Goal: Task Accomplishment & Management: Use online tool/utility

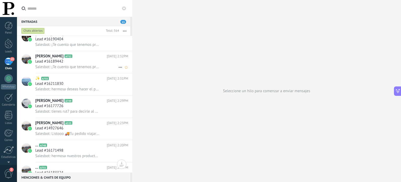
scroll to position [96, 0]
click at [83, 113] on span "Salesbot: tienes rut? para decirle al area de contabilidad que te envie la fact…" at bounding box center [67, 110] width 64 height 5
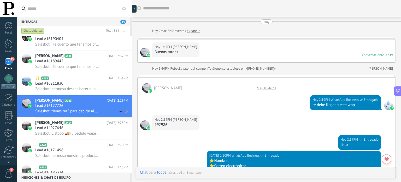
scroll to position [253, 0]
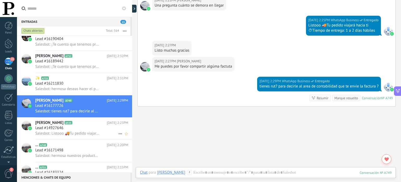
click at [83, 129] on div "Lead #14927646" at bounding box center [81, 127] width 93 height 5
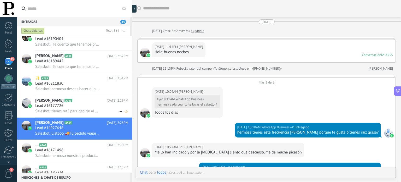
scroll to position [641, 0]
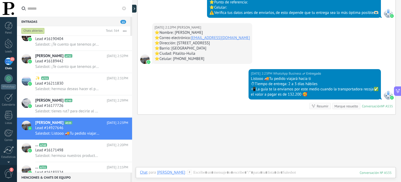
click at [7, 64] on div "15" at bounding box center [8, 61] width 8 height 8
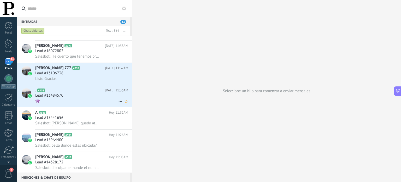
scroll to position [780, 0]
click at [76, 81] on div "Listo Gracias" at bounding box center [81, 78] width 93 height 5
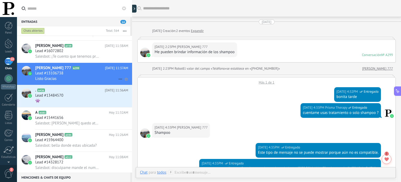
scroll to position [492, 0]
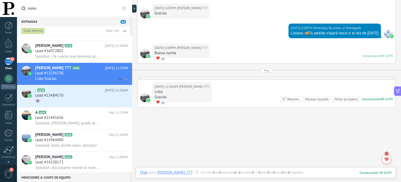
click at [118, 81] on icon at bounding box center [120, 79] width 6 height 6
click at [130, 83] on span "[PERSON_NAME] respondió" at bounding box center [149, 83] width 46 height 10
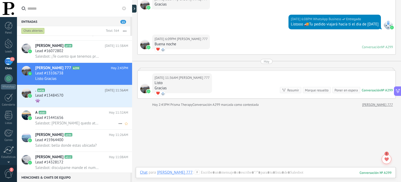
click at [95, 120] on div "Lead #15441656" at bounding box center [81, 117] width 93 height 5
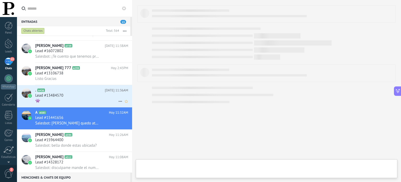
click at [89, 98] on div "Lead #13484570" at bounding box center [81, 95] width 93 height 5
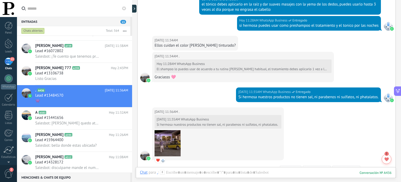
scroll to position [720, 0]
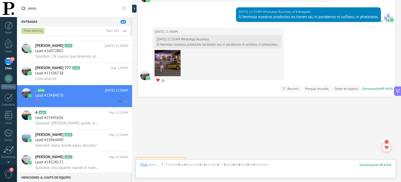
click at [118, 102] on icon at bounding box center [120, 101] width 6 height 6
click at [142, 105] on span "[PERSON_NAME] respondió" at bounding box center [149, 106] width 46 height 10
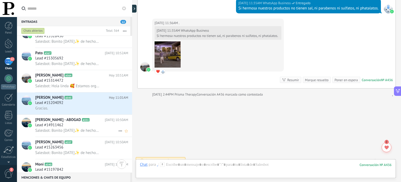
scroll to position [1133, 0]
click at [86, 107] on div "Gracias." at bounding box center [81, 107] width 93 height 5
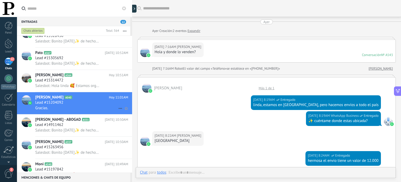
scroll to position [333, 0]
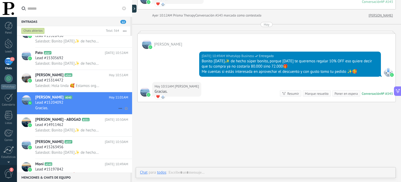
click at [118, 110] on icon at bounding box center [120, 108] width 6 height 6
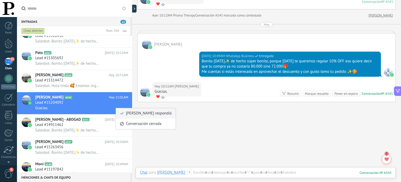
click at [128, 114] on span "[PERSON_NAME] respondió" at bounding box center [149, 113] width 46 height 10
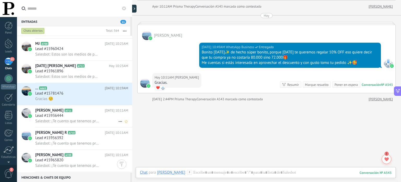
scroll to position [1367, 0]
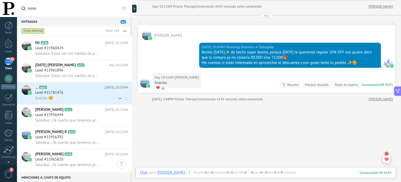
click at [109, 98] on div "Gracias ☺️" at bounding box center [81, 97] width 93 height 5
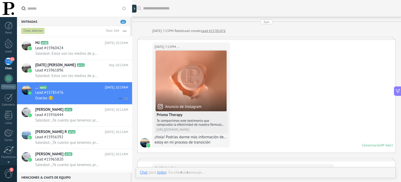
scroll to position [410, 0]
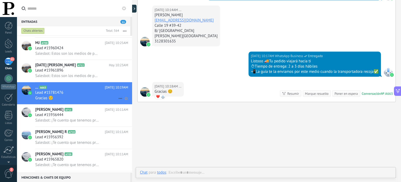
click at [119, 99] on use at bounding box center [120, 98] width 3 height 1
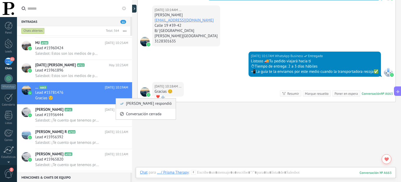
click at [129, 102] on span "[PERSON_NAME] respondió" at bounding box center [149, 103] width 46 height 10
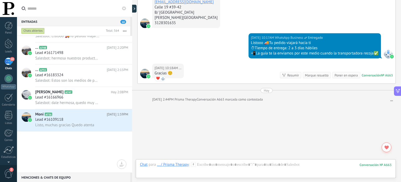
scroll to position [0, 0]
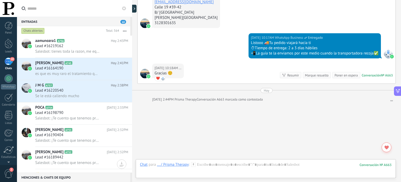
click at [72, 47] on div "Lead #16219162" at bounding box center [81, 45] width 93 height 5
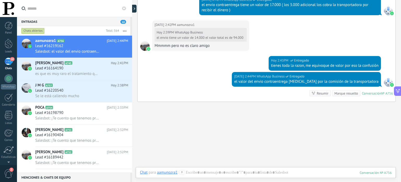
scroll to position [377, 0]
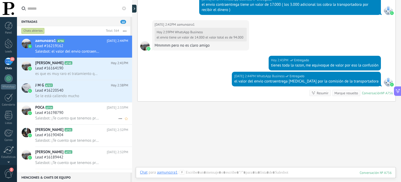
click at [66, 119] on span "Salesbot: ¡Te cuento que tenemos promooo y te quedaría en 72.000‼️⭐⭐" at bounding box center [67, 117] width 64 height 5
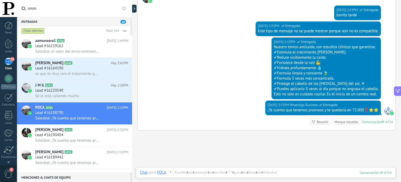
scroll to position [214, 0]
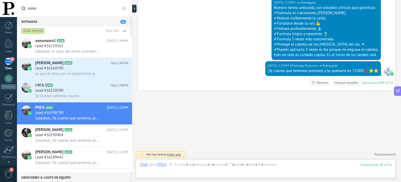
click at [9, 60] on div "10" at bounding box center [8, 61] width 8 height 8
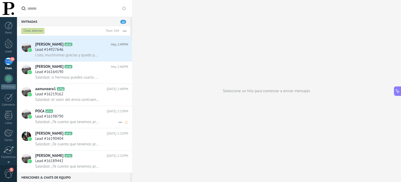
scroll to position [19, 0]
click at [82, 102] on span "Salesbot: el valor del envio contraentrega [MEDICAL_DATA] por la comisión de la…" at bounding box center [67, 99] width 64 height 5
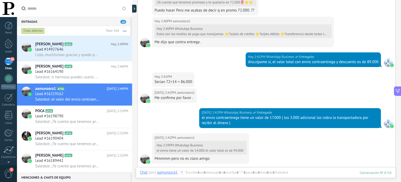
scroll to position [243, 0]
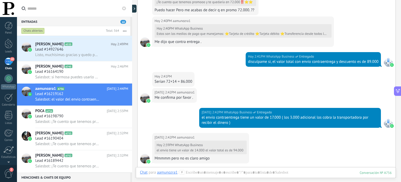
click at [217, 151] on div "Hoy 2:39PM WhatsApp Business el envio tiene un valor de 14.000 el valor total e…" at bounding box center [201, 147] width 92 height 14
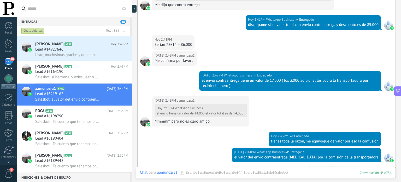
scroll to position [689, 0]
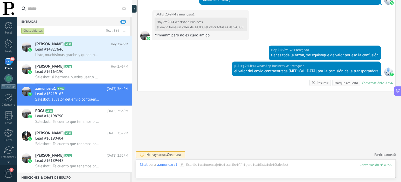
click at [11, 65] on div "10" at bounding box center [8, 61] width 8 height 8
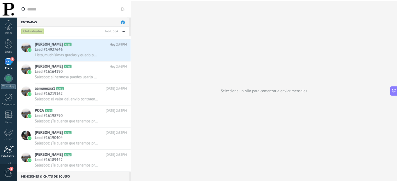
scroll to position [36, 0]
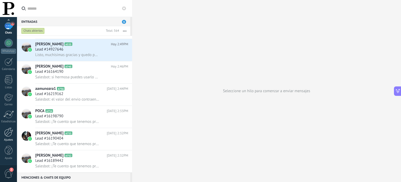
click at [10, 135] on div at bounding box center [8, 131] width 9 height 9
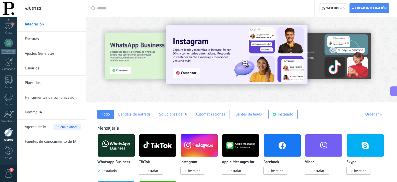
click at [53, 98] on link "Herramientas de comunicación" at bounding box center [53, 97] width 56 height 15
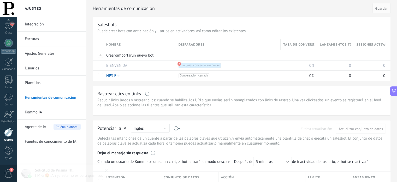
click at [51, 82] on link "Plantillas" at bounding box center [53, 82] width 56 height 15
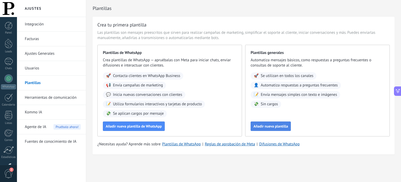
click at [267, 125] on span "Añadir nueva plantilla" at bounding box center [271, 126] width 34 height 4
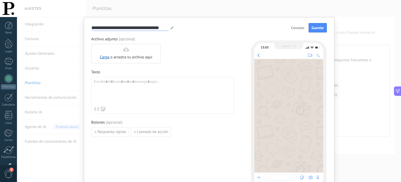
click at [155, 28] on input "**********" at bounding box center [129, 28] width 77 height 6
click at [166, 27] on input "**********" at bounding box center [129, 28] width 77 height 6
type input "**********"
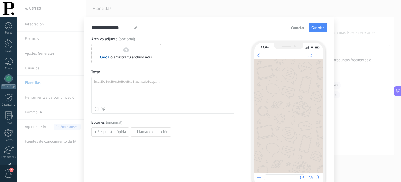
click at [172, 37] on div "Archivo adjunto (opcional) Carga o arrastra tu archivo aquí Arrastra aquí" at bounding box center [162, 50] width 143 height 27
click at [129, 81] on div at bounding box center [163, 91] width 138 height 25
paste div
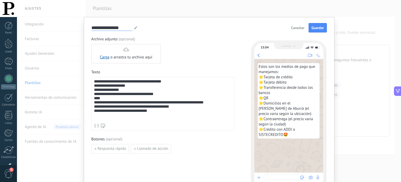
click at [118, 26] on input "**********" at bounding box center [111, 28] width 41 height 6
click at [129, 28] on input "**********" at bounding box center [111, 28] width 41 height 6
type input "**********"
click at [319, 29] on span "Guardar" at bounding box center [318, 28] width 12 height 4
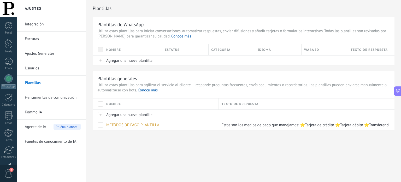
click at [51, 97] on link "Herramientas de comunicación" at bounding box center [53, 97] width 56 height 15
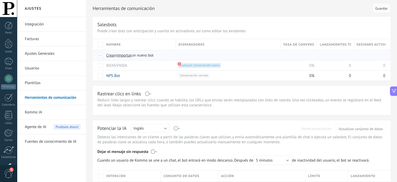
click at [111, 56] on span "Crear" at bounding box center [110, 55] width 9 height 5
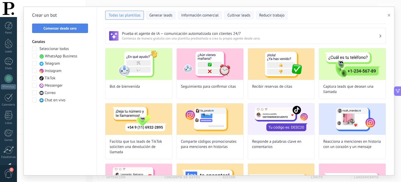
click at [64, 27] on span "Comenzar desde cero" at bounding box center [60, 28] width 33 height 4
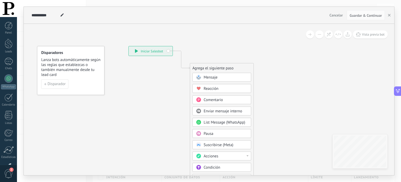
click at [241, 77] on div "Mensaje" at bounding box center [226, 77] width 44 height 5
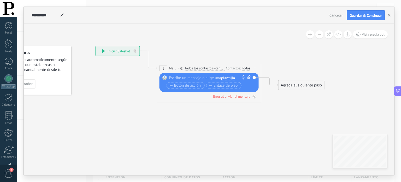
click at [226, 77] on span "plantilla" at bounding box center [228, 78] width 14 height 4
click at [244, 87] on span "METODOS DE PAGO PLANTILLA" at bounding box center [246, 86] width 63 height 5
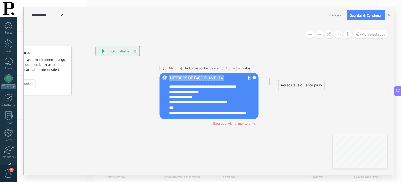
click at [244, 66] on div "Todos" at bounding box center [246, 68] width 8 height 4
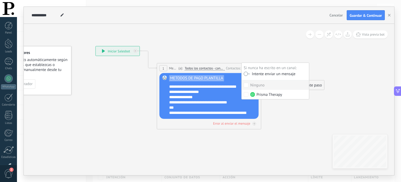
click at [245, 74] on label at bounding box center [247, 74] width 6 height 4
click at [265, 115] on icon at bounding box center [201, 70] width 472 height 310
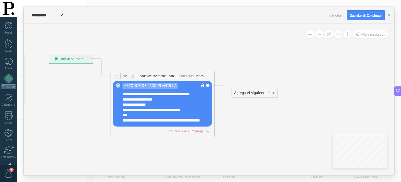
click at [254, 92] on div "Agrega el siguiente paso" at bounding box center [255, 93] width 46 height 9
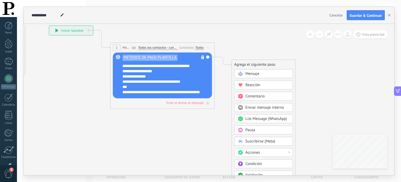
click at [272, 151] on div "Acciones" at bounding box center [267, 152] width 44 height 5
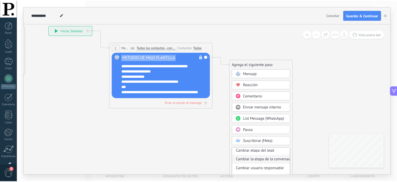
scroll to position [21, 0]
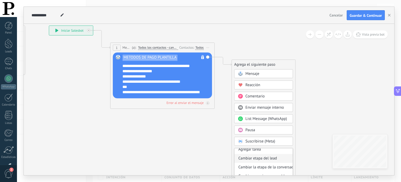
click at [265, 157] on div "Cambiar etapa del lead" at bounding box center [264, 158] width 58 height 9
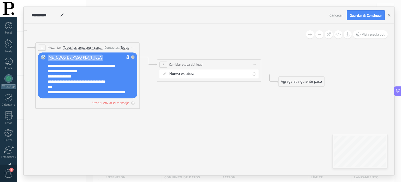
click at [0, 0] on div "BIENVENIDA ANNY PRECIO/METODOS DE PAGO REMARKETING Pedido enviado – ganado Pedi…" at bounding box center [0, 0] width 0 height 0
click at [0, 0] on label "PRECIO/METODOS DE PAGO" at bounding box center [0, 0] width 0 height 0
click at [320, 36] on button at bounding box center [319, 34] width 8 height 8
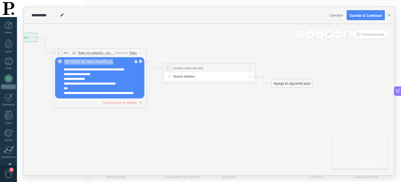
click at [320, 36] on button at bounding box center [319, 34] width 8 height 8
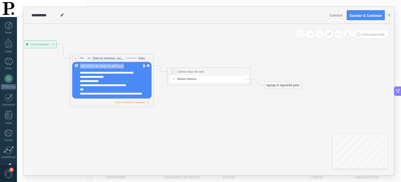
click at [320, 36] on button at bounding box center [319, 34] width 8 height 8
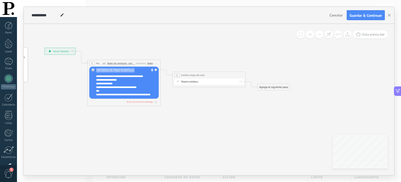
click at [276, 85] on div "Agrega el siguiente paso" at bounding box center [274, 87] width 32 height 6
click at [317, 35] on button at bounding box center [319, 34] width 8 height 8
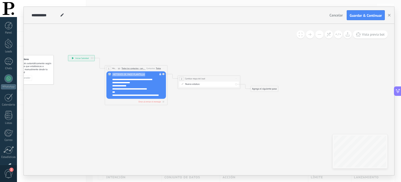
click at [317, 35] on button at bounding box center [319, 34] width 8 height 8
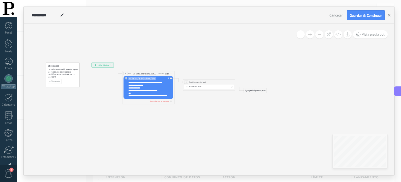
click at [256, 90] on div "Agrega el siguiente paso" at bounding box center [255, 90] width 23 height 4
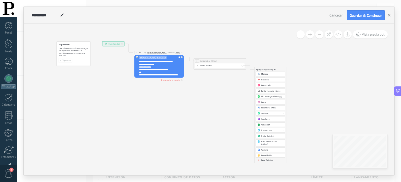
click at [270, 160] on span "Parar Salesbot" at bounding box center [267, 160] width 12 height 3
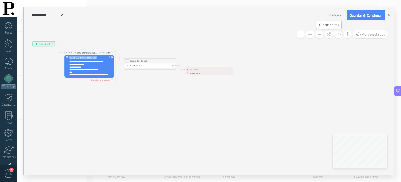
click at [326, 35] on button at bounding box center [329, 34] width 8 height 8
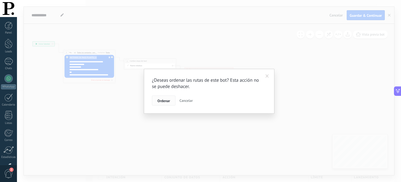
click at [168, 98] on button "Ordenar" at bounding box center [164, 100] width 24 height 10
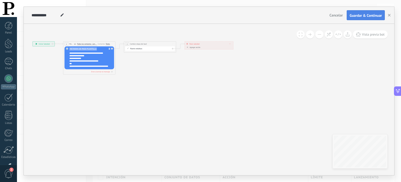
click at [357, 16] on span "Guardar & Continuar" at bounding box center [366, 16] width 32 height 4
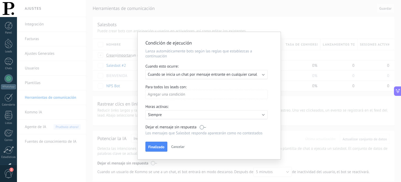
click at [182, 144] on span "Cancelar" at bounding box center [177, 146] width 13 height 5
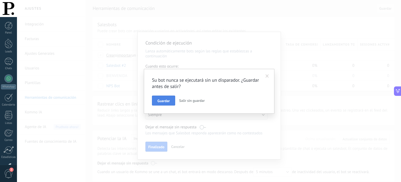
click at [163, 103] on button "Guardar" at bounding box center [163, 100] width 23 height 10
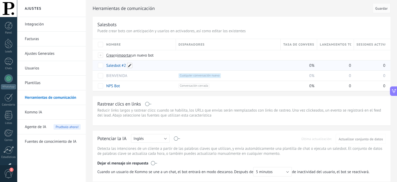
click at [128, 66] on span at bounding box center [129, 65] width 5 height 5
drag, startPoint x: 128, startPoint y: 66, endPoint x: 89, endPoint y: 67, distance: 39.4
click at [130, 66] on span at bounding box center [129, 65] width 5 height 5
click at [129, 66] on input "**********" at bounding box center [140, 65] width 66 height 8
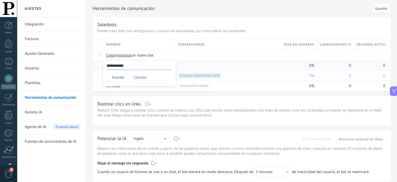
click at [129, 66] on input "**********" at bounding box center [140, 65] width 66 height 8
type input "**********"
click at [117, 77] on span "Guardar" at bounding box center [118, 77] width 12 height 4
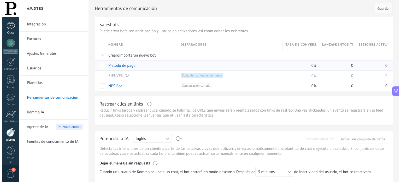
scroll to position [0, 0]
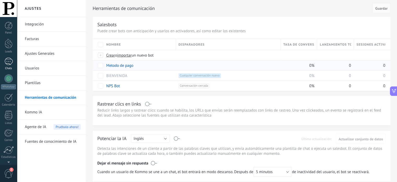
click at [5, 60] on div at bounding box center [8, 61] width 8 height 8
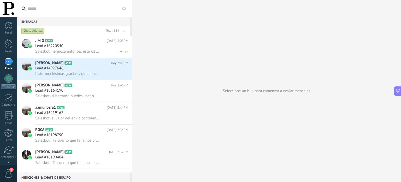
click at [85, 50] on span "Salesbot: hermosa entonces este kit si seria ideal" at bounding box center [67, 51] width 64 height 5
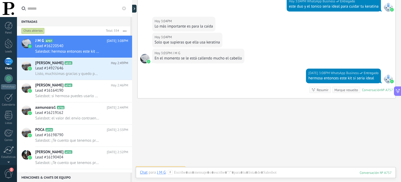
scroll to position [258, 0]
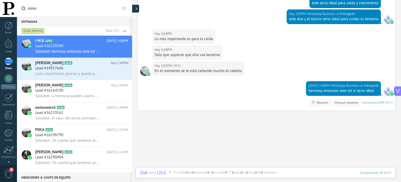
click at [135, 10] on div at bounding box center [135, 9] width 8 height 8
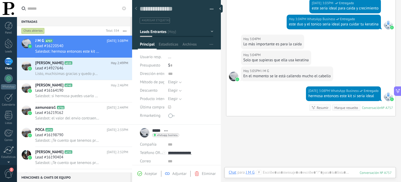
scroll to position [8, 0]
click at [221, 8] on div at bounding box center [222, 9] width 8 height 8
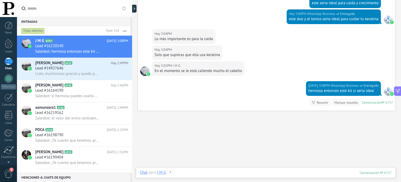
click at [215, 170] on div at bounding box center [266, 177] width 252 height 16
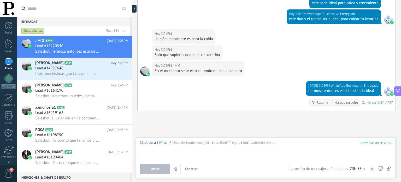
click at [171, 143] on icon at bounding box center [170, 142] width 5 height 5
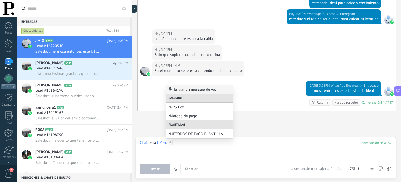
click at [231, 143] on div at bounding box center [266, 150] width 252 height 20
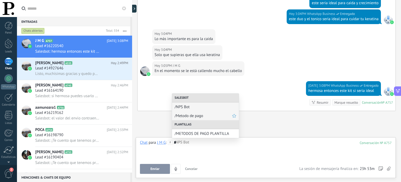
click at [203, 116] on span "/Metodo de pago" at bounding box center [203, 115] width 57 height 5
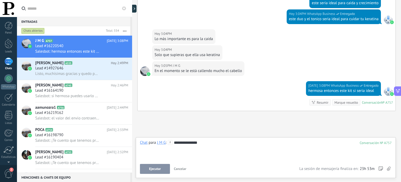
click at [171, 143] on icon at bounding box center [170, 142] width 5 height 5
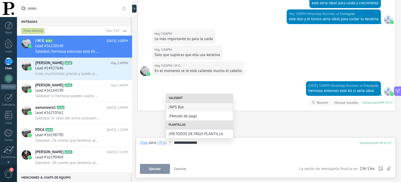
click at [223, 144] on div "**********" at bounding box center [266, 150] width 252 height 20
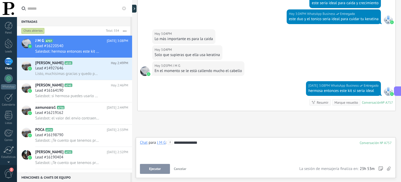
click at [169, 142] on use at bounding box center [170, 142] width 4 height 4
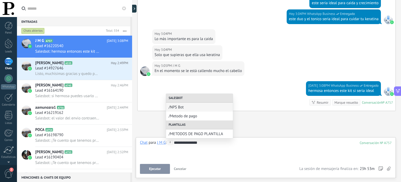
click at [209, 147] on div "**********" at bounding box center [266, 150] width 252 height 20
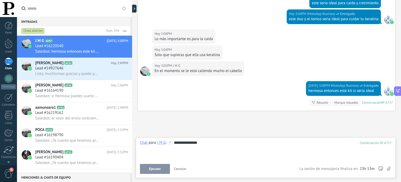
click at [155, 167] on span "Ejecutar" at bounding box center [155, 169] width 12 height 4
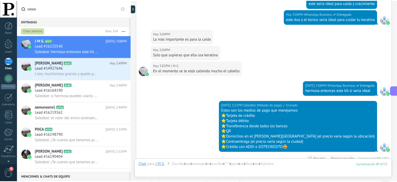
scroll to position [354, 0]
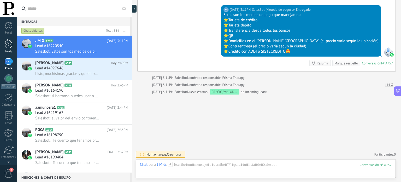
click at [10, 43] on div at bounding box center [9, 44] width 8 height 10
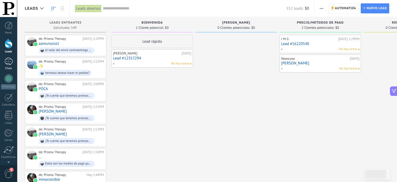
click at [7, 65] on div at bounding box center [8, 61] width 8 height 8
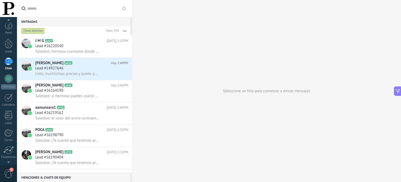
scroll to position [36, 0]
click at [8, 135] on div at bounding box center [8, 131] width 9 height 9
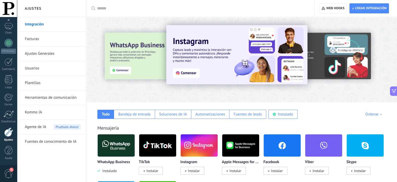
click at [37, 84] on link "Plantillas" at bounding box center [53, 82] width 56 height 15
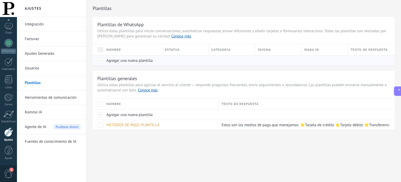
click at [101, 60] on div at bounding box center [98, 60] width 11 height 10
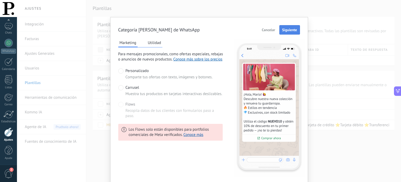
click at [293, 29] on span "Siguiente" at bounding box center [289, 30] width 15 height 4
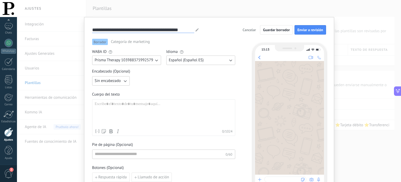
click at [189, 30] on input "**********" at bounding box center [143, 30] width 102 height 6
type input "**********"
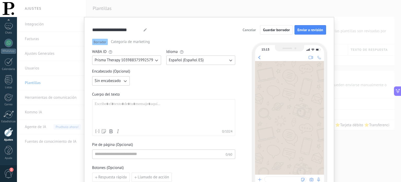
click at [189, 30] on div "**********" at bounding box center [209, 29] width 234 height 9
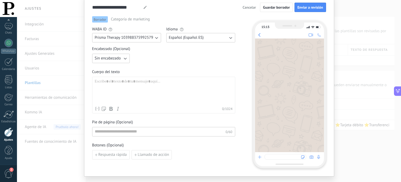
scroll to position [24, 0]
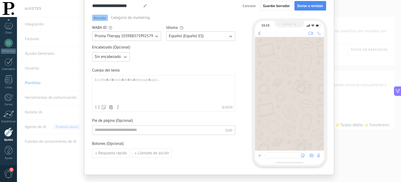
click at [146, 83] on div at bounding box center [164, 89] width 138 height 25
paste div
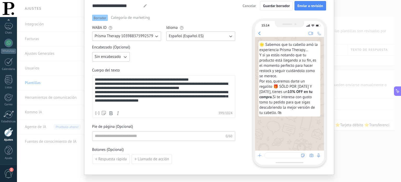
click at [137, 101] on div "**********" at bounding box center [164, 92] width 138 height 31
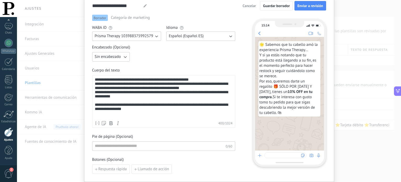
click at [206, 81] on div "**********" at bounding box center [164, 97] width 138 height 41
click at [203, 91] on div "**********" at bounding box center [164, 97] width 138 height 41
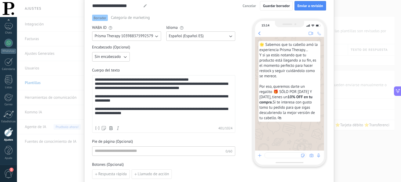
click at [248, 5] on span "Cancelar" at bounding box center [249, 6] width 13 height 4
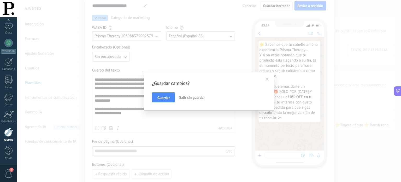
click at [186, 97] on span "Salir sin guardar" at bounding box center [192, 97] width 26 height 5
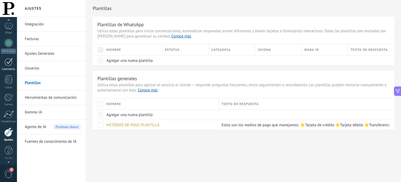
scroll to position [0, 0]
click at [9, 61] on div at bounding box center [8, 61] width 8 height 8
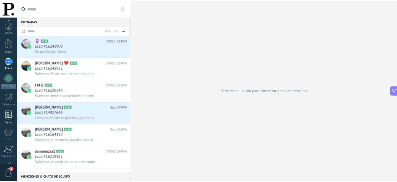
scroll to position [36, 0]
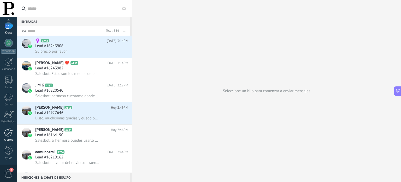
click at [7, 133] on div at bounding box center [8, 131] width 9 height 9
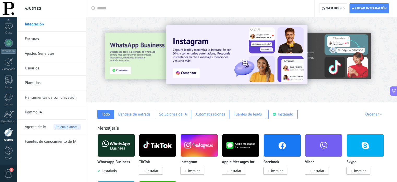
click at [45, 96] on link "Herramientas de comunicación" at bounding box center [53, 97] width 56 height 15
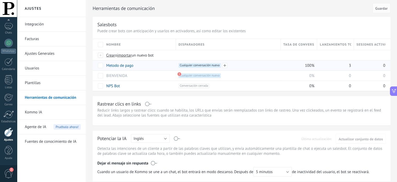
click at [187, 65] on span "Cualquier conversación nueva +0" at bounding box center [200, 65] width 42 height 5
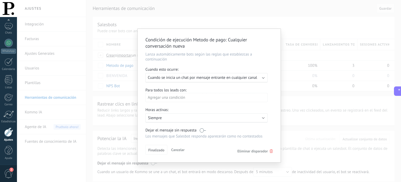
click at [271, 151] on icon at bounding box center [271, 151] width 3 height 4
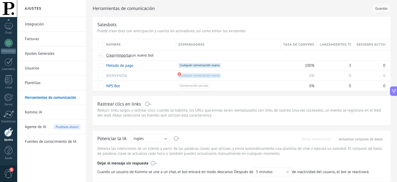
click at [383, 8] on span "Guardar" at bounding box center [382, 9] width 12 height 4
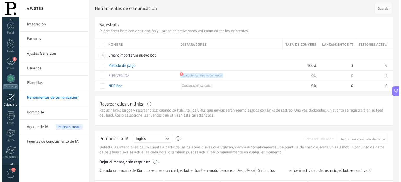
scroll to position [36, 0]
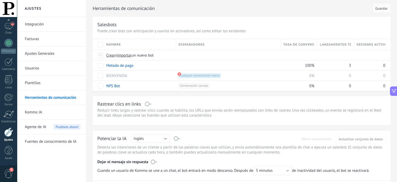
click at [38, 80] on link "Plantillas" at bounding box center [53, 82] width 56 height 15
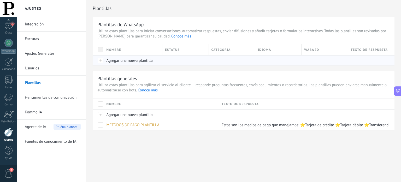
click at [102, 60] on div at bounding box center [98, 60] width 11 height 10
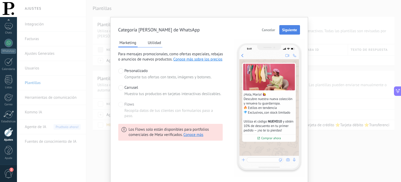
click at [294, 30] on span "Siguiente" at bounding box center [289, 30] width 15 height 4
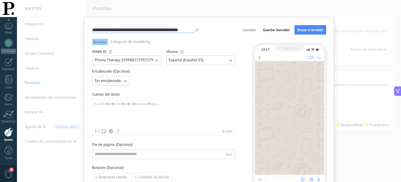
click at [171, 30] on input "**********" at bounding box center [143, 30] width 102 height 6
type input "**********"
click at [171, 30] on div "**********" at bounding box center [209, 29] width 234 height 9
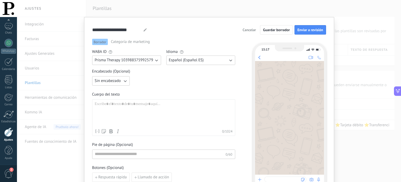
click at [151, 105] on div at bounding box center [164, 113] width 138 height 25
paste div
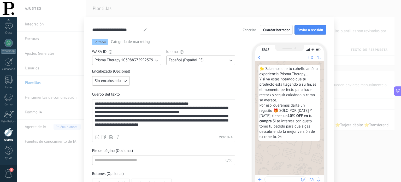
click at [204, 115] on div "**********" at bounding box center [164, 116] width 138 height 31
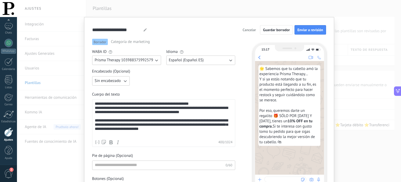
click at [136, 128] on div "**********" at bounding box center [164, 124] width 138 height 20
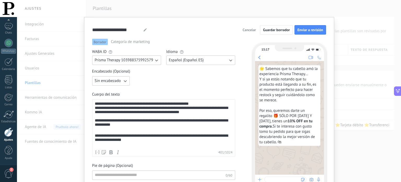
click at [134, 143] on div "**********" at bounding box center [164, 138] width 138 height 10
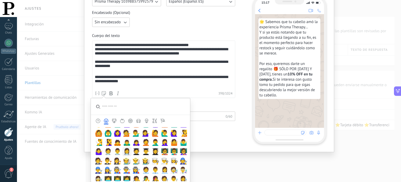
scroll to position [213, 0]
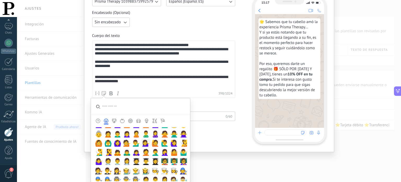
click at [143, 142] on span "💁‍♀️" at bounding box center [146, 142] width 8 height 7
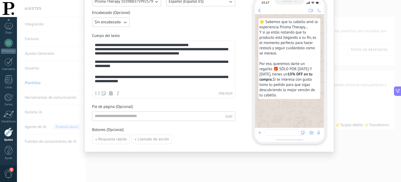
click at [132, 85] on div "**********" at bounding box center [164, 80] width 138 height 10
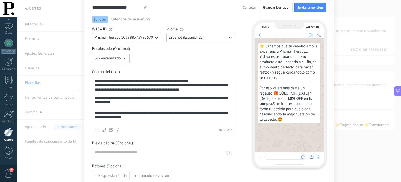
scroll to position [0, 0]
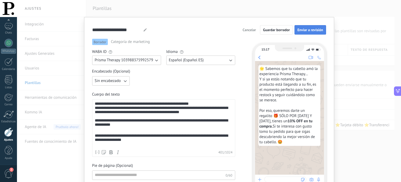
click at [307, 33] on button "Enviar a revisión" at bounding box center [310, 29] width 31 height 9
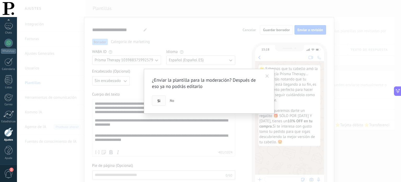
click at [158, 100] on span "Si" at bounding box center [158, 101] width 3 height 4
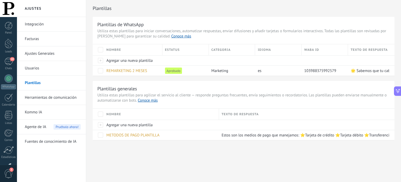
scroll to position [87, 0]
click at [48, 99] on link "Herramientas de comunicación" at bounding box center [53, 97] width 56 height 15
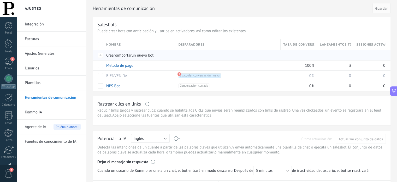
click at [112, 56] on span "Crear" at bounding box center [110, 55] width 9 height 5
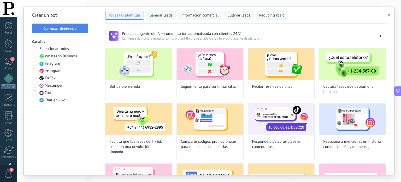
click at [72, 26] on span "Comenzar desde cero" at bounding box center [60, 28] width 33 height 4
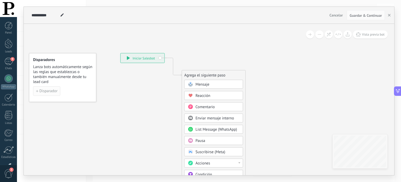
click at [49, 89] on span "Disparador" at bounding box center [48, 91] width 18 height 4
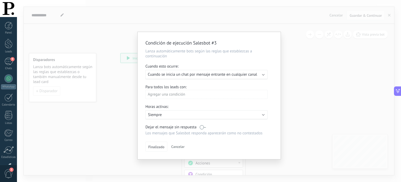
click at [263, 75] on div "Ejecutar: Cuando se inicia un chat por mensaje entrante en cualquier canal" at bounding box center [206, 74] width 122 height 9
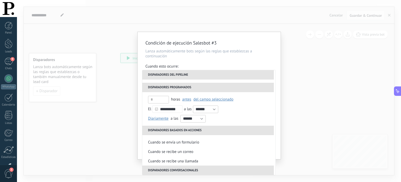
scroll to position [59, 0]
click at [157, 98] on input "text" at bounding box center [158, 100] width 21 height 8
type input "****"
click at [184, 100] on span "antes" at bounding box center [186, 99] width 9 height 5
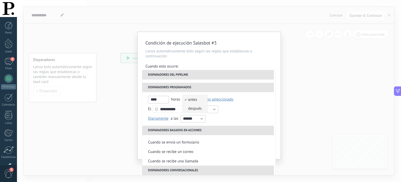
click at [192, 107] on span "después" at bounding box center [192, 108] width 19 height 5
click at [213, 100] on span "del campo seleccionado" at bounding box center [218, 99] width 40 height 5
click at [214, 109] on span "Lead: Última compra" at bounding box center [221, 108] width 46 height 5
click at [143, 99] on li "**** horas después antes después Lead: Última compra del campo seleccionado Lea…" at bounding box center [208, 99] width 133 height 9
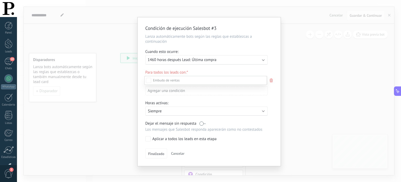
click at [260, 72] on div at bounding box center [209, 91] width 384 height 182
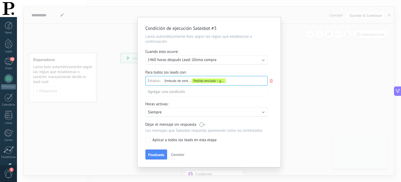
scroll to position [2, 0]
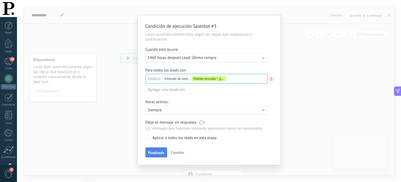
click at [154, 151] on span "Finalizado" at bounding box center [156, 152] width 16 height 4
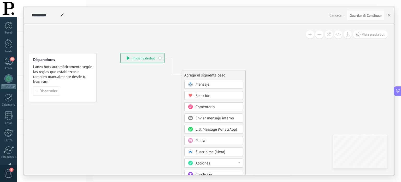
scroll to position [0, 0]
click at [198, 84] on span "Mensaje" at bounding box center [203, 84] width 14 height 5
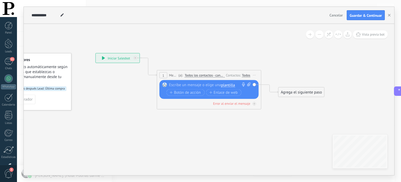
click at [225, 85] on span "plantilla" at bounding box center [228, 85] width 14 height 4
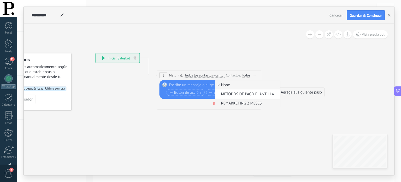
click at [229, 102] on span "REMARKETING 2 MESES" at bounding box center [246, 103] width 63 height 5
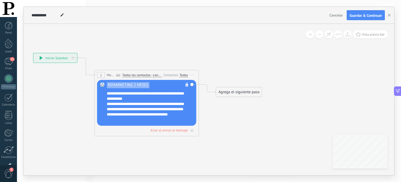
click at [185, 73] on div "Todos" at bounding box center [184, 75] width 8 height 4
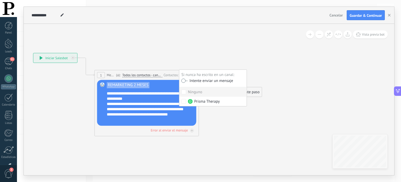
click at [184, 80] on label at bounding box center [185, 81] width 6 height 4
click at [206, 121] on icon at bounding box center [139, 77] width 472 height 310
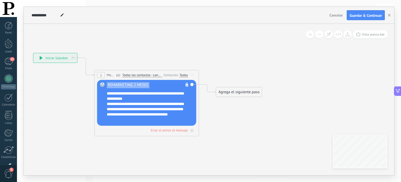
click at [247, 95] on div "Agrega el siguiente paso" at bounding box center [239, 91] width 46 height 9
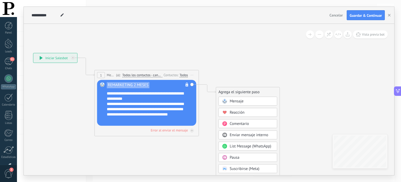
click at [242, 156] on div "Pausa" at bounding box center [252, 157] width 44 height 5
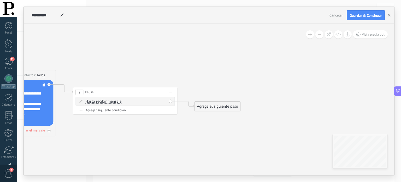
click at [218, 106] on div "Agrega el siguiente paso" at bounding box center [218, 106] width 46 height 9
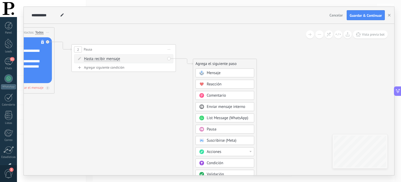
click at [236, 150] on div "Acciones" at bounding box center [229, 151] width 44 height 5
click at [229, 154] on div "Cambiar etapa del lead" at bounding box center [225, 155] width 58 height 9
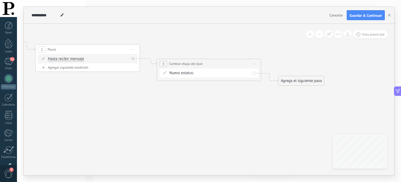
click at [0, 0] on div "BIENVENIDA ANNY PRECIO/METODOS DE PAGO REMARKETING Pedido enviado – ganado Pedi…" at bounding box center [0, 0] width 0 height 0
click at [0, 0] on label "[PERSON_NAME]" at bounding box center [0, 0] width 0 height 0
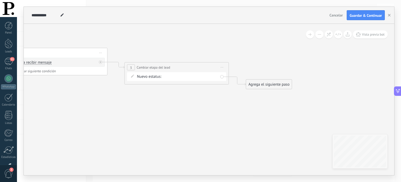
click at [257, 85] on div "Agrega el siguiente paso" at bounding box center [269, 84] width 46 height 9
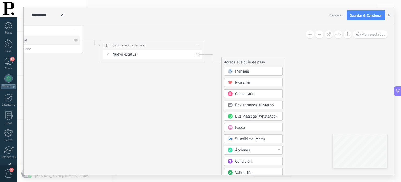
click at [274, 150] on div "Acciones" at bounding box center [257, 149] width 44 height 5
click at [262, 149] on div "Administrar etiquetas" at bounding box center [253, 149] width 58 height 9
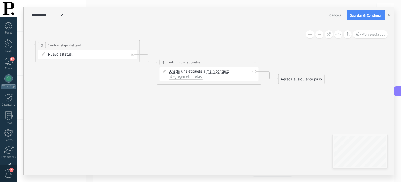
click at [197, 76] on span "#agregar etiquetas" at bounding box center [186, 76] width 31 height 5
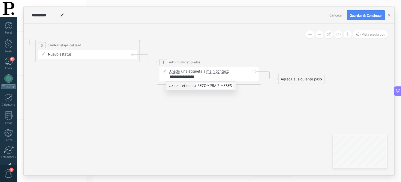
scroll to position [0, 1]
type input "**********"
click at [231, 105] on icon at bounding box center [19, 38] width 837 height 354
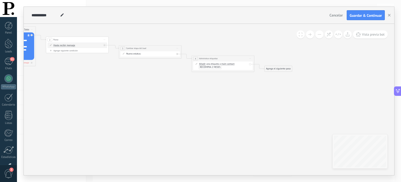
click at [284, 69] on div "Agrega el siguiente paso" at bounding box center [278, 68] width 27 height 5
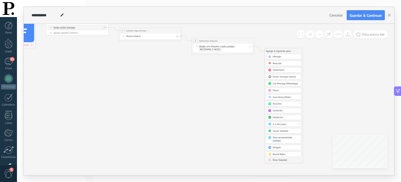
click at [281, 159] on span "Parar Salesbot" at bounding box center [280, 159] width 14 height 3
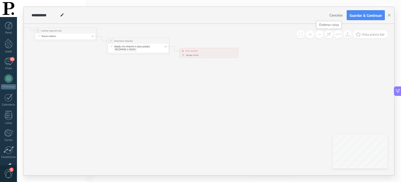
click at [329, 36] on icon at bounding box center [329, 34] width 4 height 4
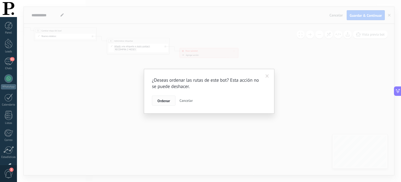
click at [166, 102] on span "Ordenar" at bounding box center [163, 101] width 13 height 4
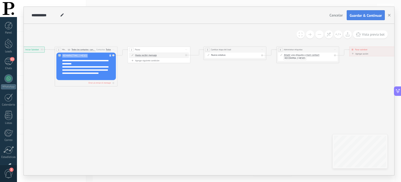
click at [360, 18] on button "Guardar & Continuar" at bounding box center [366, 15] width 38 height 10
click at [389, 14] on icon "button" at bounding box center [389, 15] width 3 height 3
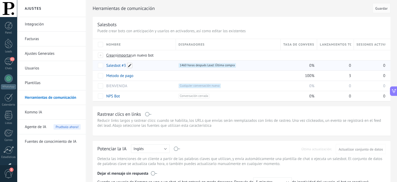
click at [130, 64] on span at bounding box center [129, 65] width 5 height 5
drag, startPoint x: 128, startPoint y: 66, endPoint x: 89, endPoint y: 63, distance: 38.4
click at [129, 65] on span at bounding box center [129, 65] width 5 height 5
click at [101, 66] on div "**********" at bounding box center [242, 70] width 298 height 62
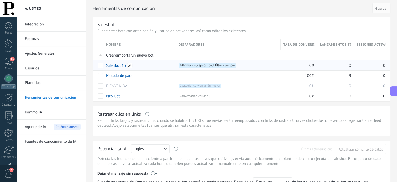
click at [130, 66] on span at bounding box center [129, 65] width 5 height 5
click at [130, 66] on input "**********" at bounding box center [140, 65] width 66 height 8
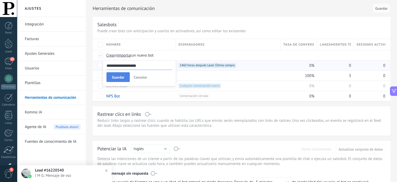
type input "**********"
click at [122, 77] on span "Guardar" at bounding box center [118, 77] width 12 height 4
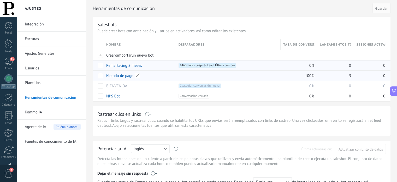
click at [148, 76] on div "Metodo de pago" at bounding box center [139, 76] width 70 height 10
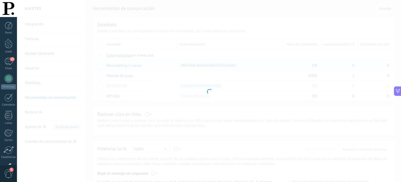
type input "**********"
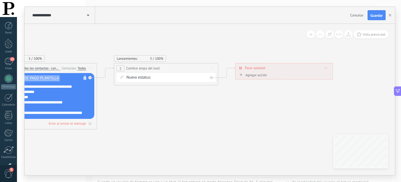
click at [328, 67] on div "**********" at bounding box center [284, 67] width 97 height 9
click at [325, 68] on icon at bounding box center [326, 68] width 3 height 1
click at [331, 74] on icon at bounding box center [329, 74] width 3 height 3
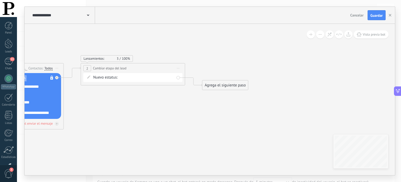
click at [232, 87] on div "Agrega el siguiente paso" at bounding box center [225, 85] width 46 height 9
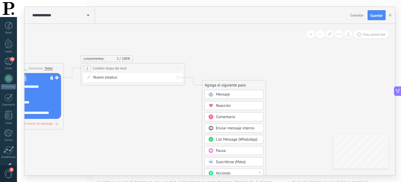
click at [230, 148] on div "Pausa" at bounding box center [238, 150] width 44 height 5
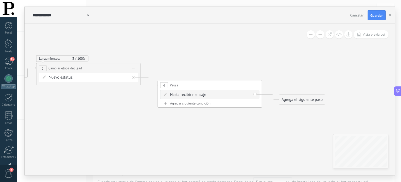
click at [200, 95] on span "Hasta recibir mensaje" at bounding box center [188, 94] width 36 height 4
click at [200, 95] on button "Hasta recibir mensaje" at bounding box center [200, 94] width 65 height 9
click at [201, 106] on span "Temporizador" at bounding box center [196, 103] width 63 height 5
click at [198, 93] on span ": * horas * min * sec" at bounding box center [209, 94] width 33 height 5
click at [197, 94] on input "*" at bounding box center [196, 95] width 2 height 4
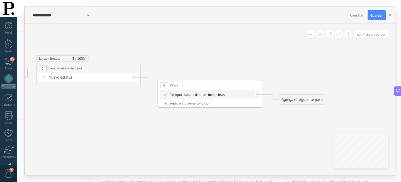
click at [197, 94] on input "*" at bounding box center [196, 95] width 2 height 4
type input "**"
click at [215, 94] on span ": ** horas * min * sec" at bounding box center [210, 94] width 35 height 5
click at [212, 95] on input "*" at bounding box center [211, 95] width 2 height 4
type input "*"
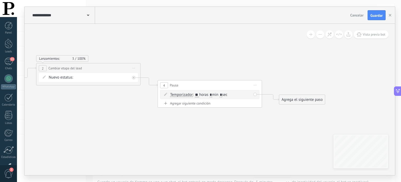
click at [220, 122] on icon at bounding box center [80, 95] width 715 height 327
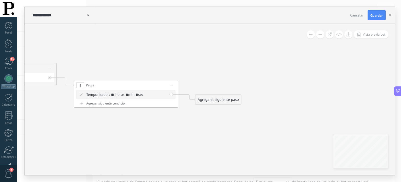
click at [115, 95] on input "**" at bounding box center [113, 95] width 4 height 4
click at [212, 102] on div "Agrega el siguiente paso" at bounding box center [218, 99] width 46 height 9
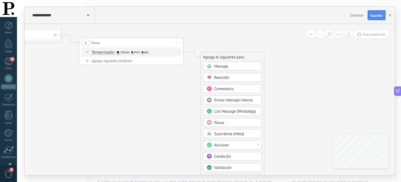
click at [233, 155] on div "Condición" at bounding box center [236, 156] width 44 height 5
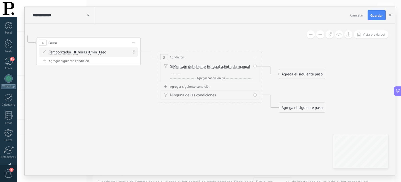
click at [193, 67] on span "Mensaje del cliente" at bounding box center [189, 67] width 33 height 4
click at [193, 67] on button "Mensaje del cliente" at bounding box center [203, 66] width 65 height 9
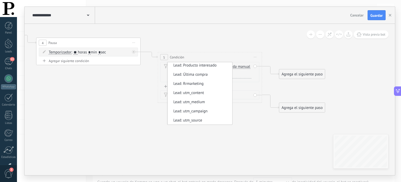
scroll to position [115, 0]
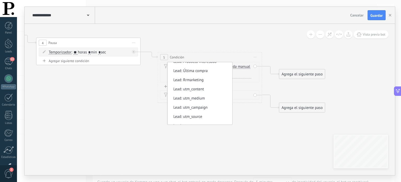
drag, startPoint x: 215, startPoint y: 95, endPoint x: 207, endPoint y: 52, distance: 43.0
click at [207, 52] on div "5 Condición ********* Iniciar vista previa aquí Cambiar nombre Duplicar Borrar" at bounding box center [210, 57] width 104 height 10
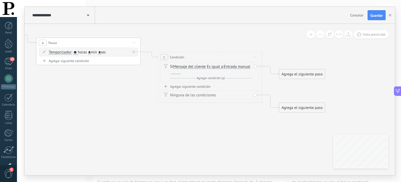
click at [195, 66] on span "Mensaje del cliente" at bounding box center [189, 67] width 33 height 4
click at [195, 66] on button "Mensaje del cliente" at bounding box center [203, 66] width 65 height 9
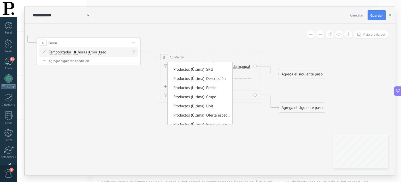
scroll to position [449, 0]
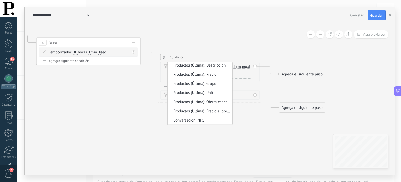
click at [196, 134] on icon at bounding box center [19, 66] width 837 height 353
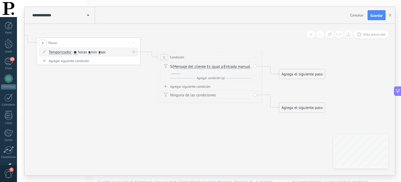
click at [196, 67] on span "Mensaje del cliente" at bounding box center [189, 67] width 33 height 4
click at [196, 67] on button "Mensaje del cliente" at bounding box center [203, 66] width 65 height 9
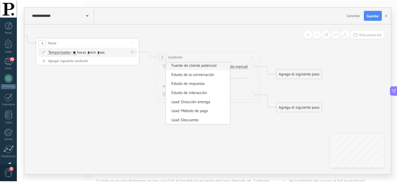
scroll to position [47, 0]
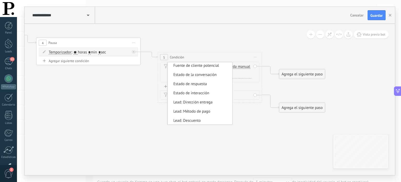
click at [241, 115] on icon at bounding box center [19, 66] width 837 height 353
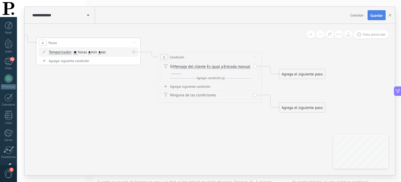
click at [379, 17] on span "Guardar" at bounding box center [377, 16] width 12 height 4
click at [390, 16] on icon "button" at bounding box center [390, 15] width 3 height 3
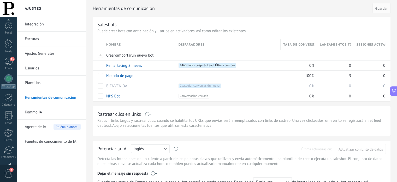
scroll to position [36, 0]
click at [4, 58] on div "Panel Leads 13 Chats WhatsApp Clientes" at bounding box center [8, 75] width 17 height 179
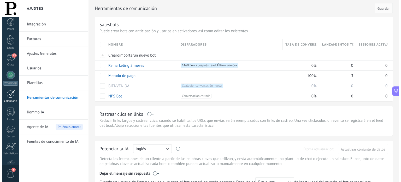
scroll to position [0, 0]
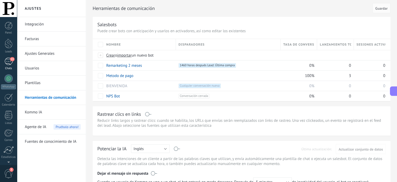
click at [8, 62] on div "13" at bounding box center [8, 61] width 8 height 8
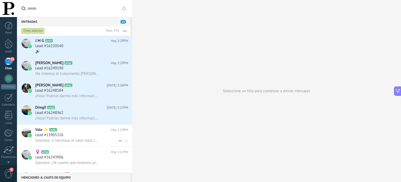
click at [77, 142] on span "Salesbot: si hermosa, el valor total con envio es de 127.400" at bounding box center [67, 140] width 64 height 5
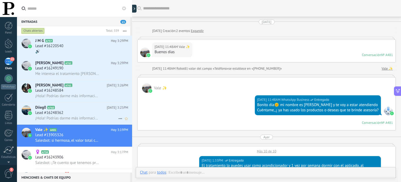
scroll to position [558, 0]
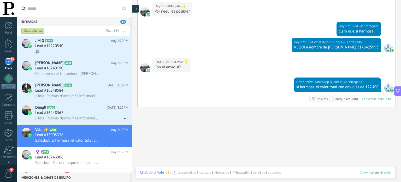
click at [136, 9] on icon at bounding box center [137, 8] width 2 height 3
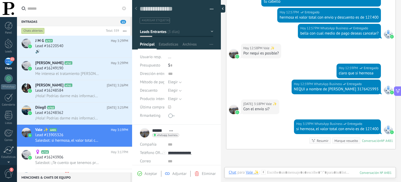
scroll to position [8, 0]
click at [210, 9] on button "button" at bounding box center [210, 9] width 8 height 8
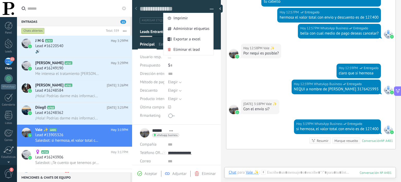
click at [217, 51] on div "Guardar y crear Imprimir Administrar etiquetas Exportar a excel" at bounding box center [176, 61] width 89 height 128
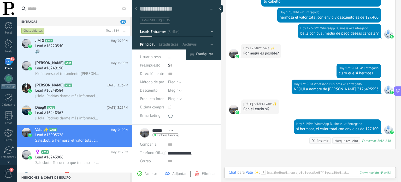
click at [206, 56] on span "Configurar" at bounding box center [204, 54] width 17 height 10
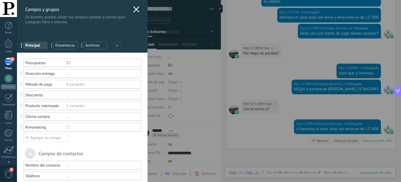
click at [59, 137] on div "Agregar un campo" at bounding box center [46, 137] width 46 height 8
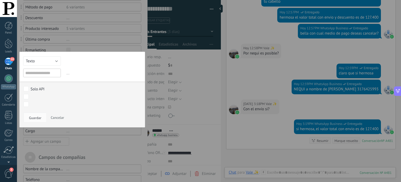
scroll to position [77, 0]
click at [55, 61] on button "Texto" at bounding box center [42, 60] width 38 height 9
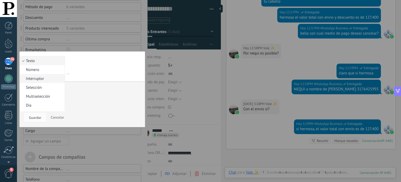
click at [46, 79] on span "Interruptor" at bounding box center [41, 78] width 43 height 5
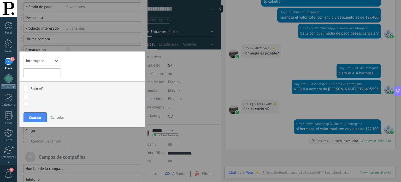
click at [46, 74] on input "text" at bounding box center [42, 72] width 38 height 9
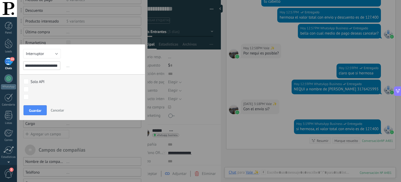
scroll to position [88, 0]
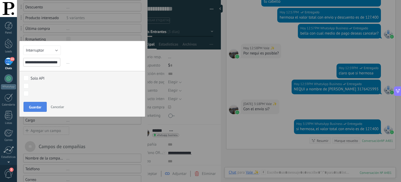
type input "**********"
click at [39, 107] on span "Guardar" at bounding box center [35, 107] width 12 height 4
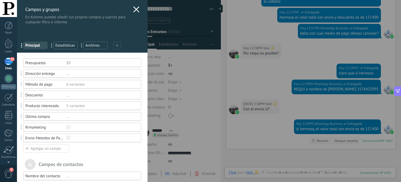
click at [136, 9] on use at bounding box center [136, 9] width 6 height 6
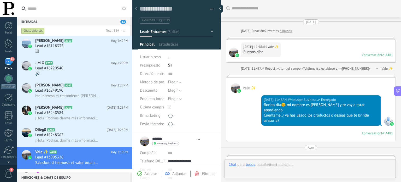
type textarea "**********"
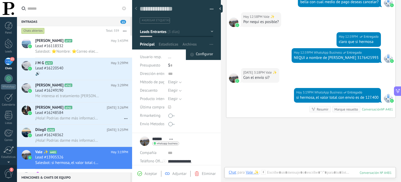
click at [204, 55] on span "Configurar" at bounding box center [204, 54] width 17 height 10
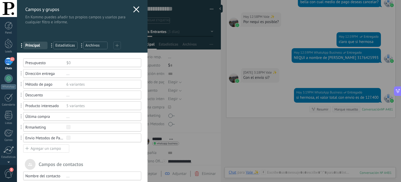
click at [58, 138] on div "Envio Metodos de Pago" at bounding box center [45, 137] width 41 height 5
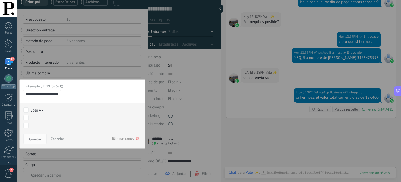
scroll to position [44, 0]
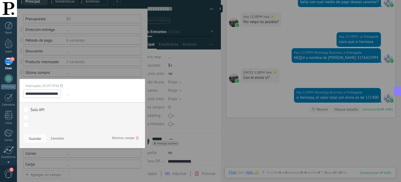
click at [25, 125] on body ".abecls-1,.abecls-2{fill-rule:evenodd}.abecls-2{fill:#fff} .abhcls-1{fill:none}…" at bounding box center [200, 91] width 401 height 182
click at [33, 137] on span "Guardar" at bounding box center [35, 138] width 12 height 4
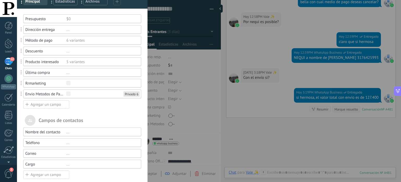
click at [27, 83] on div "Rrmarketing" at bounding box center [45, 83] width 41 height 5
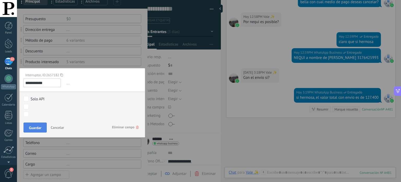
type input "**********"
click at [32, 126] on span "Guardar" at bounding box center [35, 128] width 12 height 4
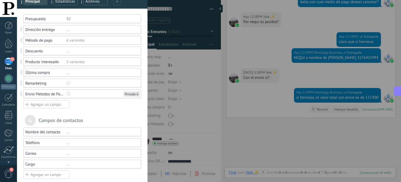
click at [99, 117] on div "Campos de contactos" at bounding box center [82, 120] width 118 height 11
click at [173, 103] on div "Campos y grupos En Kommo puedes añadir tus propios campos y usarlos para cualqu…" at bounding box center [209, 91] width 384 height 182
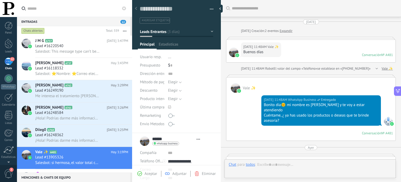
type textarea "**********"
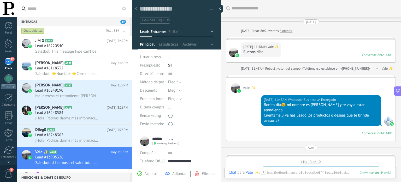
scroll to position [589, 0]
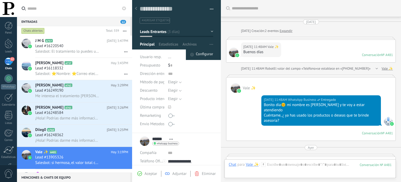
click at [207, 53] on span "Configurar" at bounding box center [204, 54] width 17 height 10
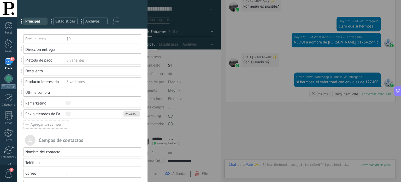
scroll to position [87, 0]
click at [53, 114] on div "Envio Metodos de Pago" at bounding box center [45, 113] width 41 height 5
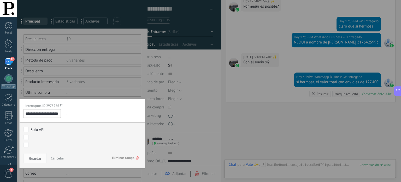
click at [0, 0] on div "[PERSON_NAME]/METODOS DE PAGO REMARKETING Pedido enviado – ganado Pedido cancel…" at bounding box center [0, 0] width 0 height 0
click at [97, 120] on div at bounding box center [209, 91] width 384 height 182
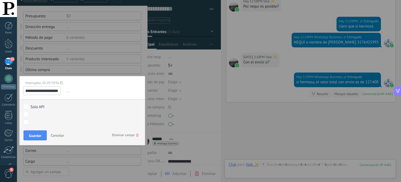
scroll to position [47, 0]
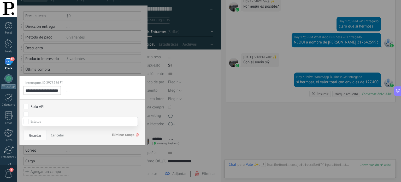
click at [94, 100] on div at bounding box center [209, 91] width 384 height 182
click at [38, 133] on span "Guardar" at bounding box center [35, 135] width 12 height 4
click at [57, 134] on span "Cancelar" at bounding box center [57, 134] width 13 height 5
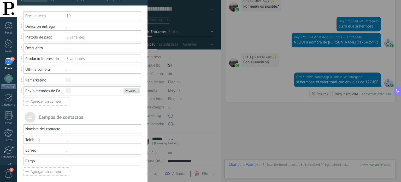
click at [195, 97] on div "Campos y grupos En Kommo puedes añadir tus propios campos y usarlos para cualqu…" at bounding box center [209, 91] width 384 height 182
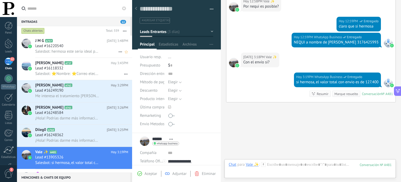
click at [87, 51] on span "Salesbot: hermosa este seria ideal para ti porque la caspita seca y suelta es p…" at bounding box center [67, 51] width 64 height 5
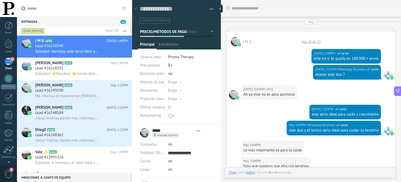
type textarea "**********"
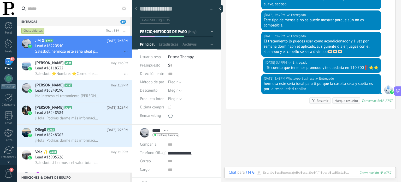
click at [7, 64] on div "12" at bounding box center [8, 61] width 8 height 8
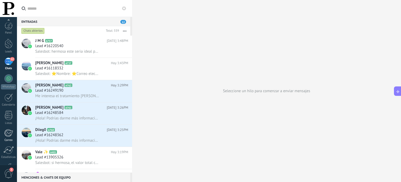
scroll to position [36, 0]
click at [6, 133] on div at bounding box center [8, 131] width 9 height 9
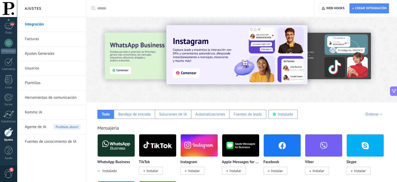
click at [54, 96] on link "Herramientas de comunicación" at bounding box center [53, 97] width 56 height 15
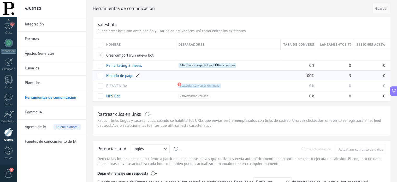
click at [137, 76] on span at bounding box center [137, 75] width 5 height 5
click at [186, 79] on div at bounding box center [227, 76] width 102 height 10
click at [148, 75] on div "Metodo de pago" at bounding box center [139, 76] width 70 height 10
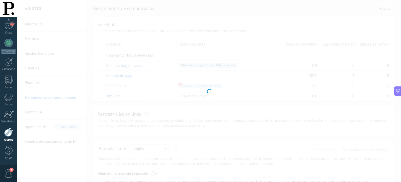
type input "**********"
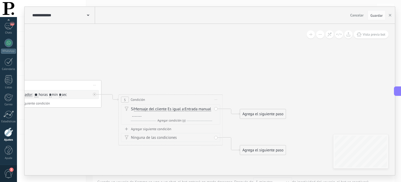
click at [158, 108] on span "Mensaje del cliente" at bounding box center [150, 109] width 33 height 4
click at [158, 108] on button "Mensaje del cliente" at bounding box center [163, 108] width 65 height 9
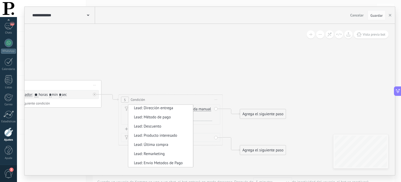
scroll to position [103, 0]
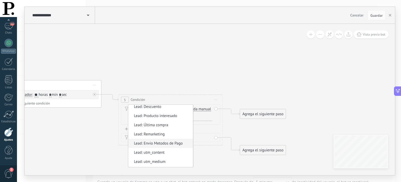
click at [163, 144] on span "Lead: Envio Metodos de Pago" at bounding box center [159, 143] width 63 height 5
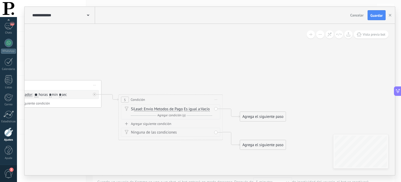
click at [206, 109] on span "Vacío" at bounding box center [205, 109] width 9 height 4
click at [206, 109] on button "Vacío" at bounding box center [230, 108] width 65 height 9
click at [218, 119] on span "No vacío" at bounding box center [226, 118] width 63 height 5
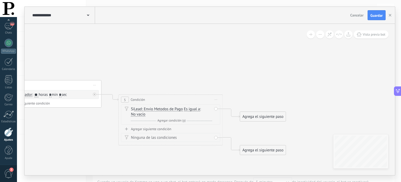
click at [141, 114] on span "No vacío" at bounding box center [138, 114] width 14 height 4
click at [141, 114] on button "No vacío" at bounding box center [160, 113] width 65 height 9
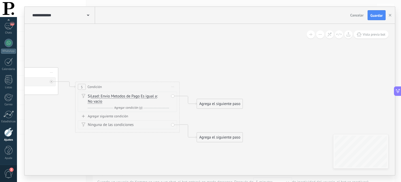
click at [214, 103] on div "Agrega el siguiente paso" at bounding box center [220, 103] width 46 height 9
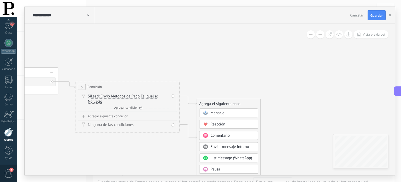
click at [219, 111] on span "Mensaje" at bounding box center [217, 112] width 14 height 5
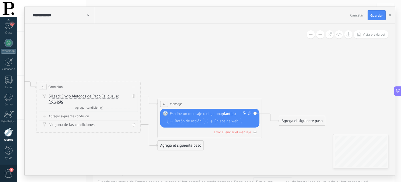
click at [227, 113] on span "plantilla" at bounding box center [229, 114] width 14 height 4
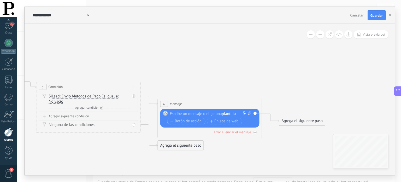
click at [184, 113] on div at bounding box center [209, 113] width 78 height 5
paste div
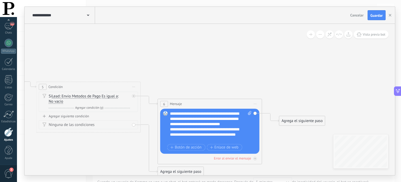
scroll to position [5, 0]
click at [179, 124] on div "**********" at bounding box center [211, 126] width 82 height 31
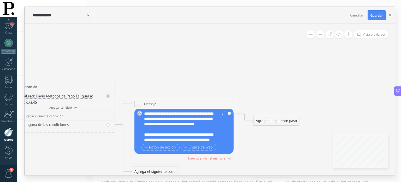
click at [278, 120] on div "Agrega el siguiente paso" at bounding box center [277, 120] width 46 height 9
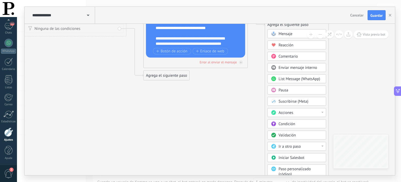
click at [320, 36] on button at bounding box center [320, 34] width 8 height 8
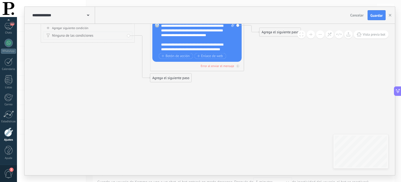
click at [320, 36] on button at bounding box center [320, 34] width 8 height 8
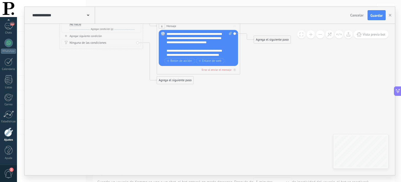
click at [320, 36] on button at bounding box center [320, 34] width 8 height 8
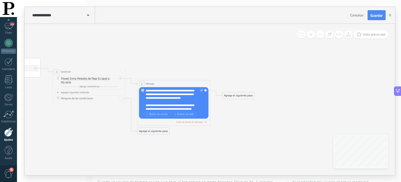
click at [236, 97] on div "Agrega el siguiente paso" at bounding box center [239, 95] width 32 height 6
click at [243, 140] on div "Pausa" at bounding box center [247, 141] width 31 height 4
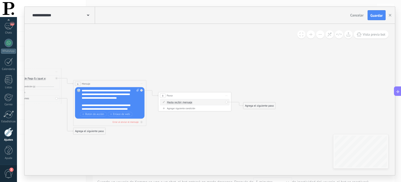
click at [252, 107] on div "Agrega el siguiente paso" at bounding box center [259, 105] width 32 height 6
click at [261, 167] on span "Acciones" at bounding box center [258, 166] width 10 height 3
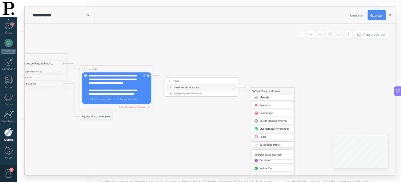
scroll to position [23, 0]
click at [273, 154] on div "Cambiar etapa del lead" at bounding box center [272, 155] width 41 height 6
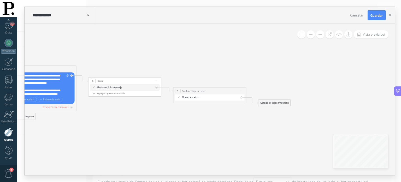
click at [0, 0] on div "[PERSON_NAME]/METODOS DE PAGO REMARKETING Pedido enviado – ganado Pedido cancel…" at bounding box center [0, 0] width 0 height 0
click at [0, 0] on label "REMARKETING" at bounding box center [0, 0] width 0 height 0
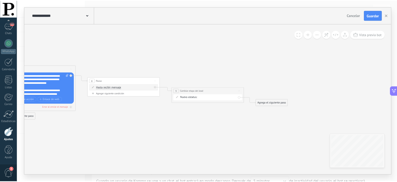
scroll to position [0, 0]
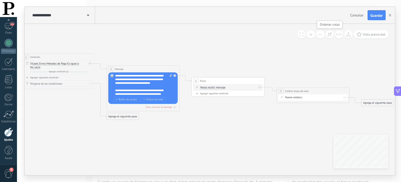
click at [329, 36] on icon at bounding box center [329, 34] width 4 height 4
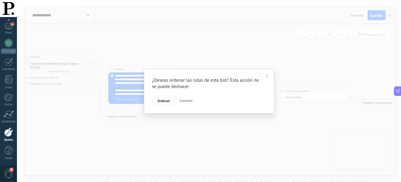
click at [163, 101] on span "Ordenar" at bounding box center [163, 101] width 13 height 4
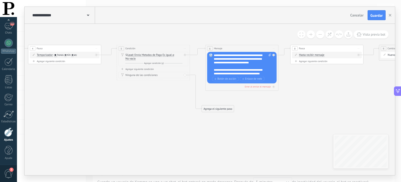
click at [223, 108] on div "Agrega el siguiente paso" at bounding box center [218, 109] width 32 height 6
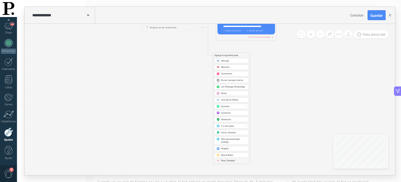
click at [235, 159] on div "Parar Salesbot" at bounding box center [233, 160] width 25 height 3
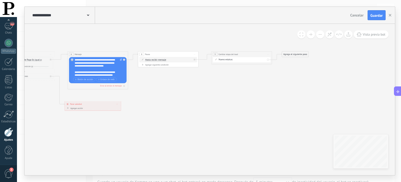
click at [289, 55] on div "Agrega el siguiente paso" at bounding box center [295, 54] width 27 height 5
click at [289, 160] on div "Parar Salesbot" at bounding box center [300, 158] width 34 height 3
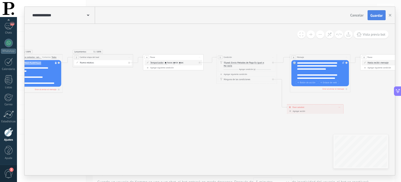
click at [376, 15] on span "Guardar" at bounding box center [377, 16] width 12 height 4
click at [391, 16] on use "button" at bounding box center [390, 15] width 3 height 3
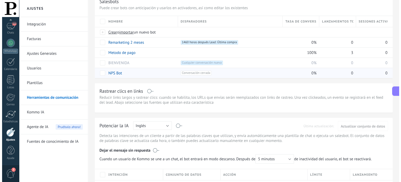
scroll to position [24, 0]
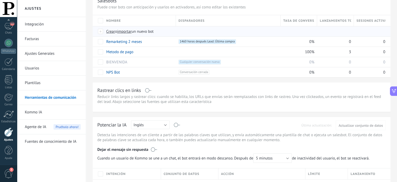
click at [112, 30] on span "Crear" at bounding box center [110, 31] width 9 height 5
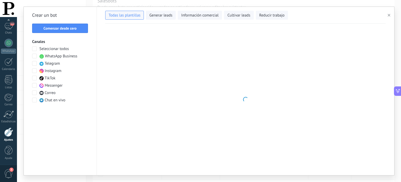
type input "**********"
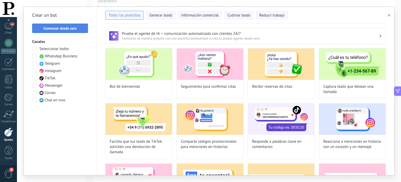
click at [62, 30] on span "Comenzar desde cero" at bounding box center [60, 28] width 33 height 4
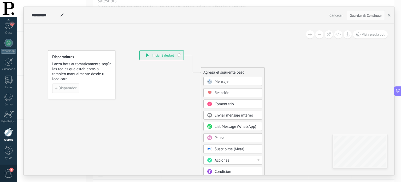
click at [69, 91] on button "Disparador" at bounding box center [65, 87] width 27 height 9
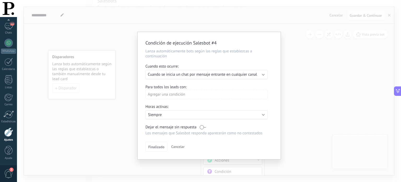
click at [173, 76] on span "Cuando se inicia un chat por mensaje entrante en cualquier canal" at bounding box center [202, 74] width 109 height 5
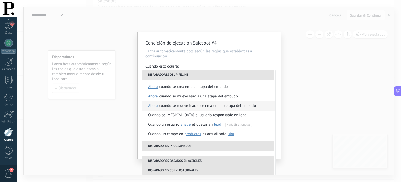
scroll to position [0, 0]
click at [238, 107] on div "Cuando se mueve lead o se crea en una etapa del embudo" at bounding box center [207, 105] width 97 height 9
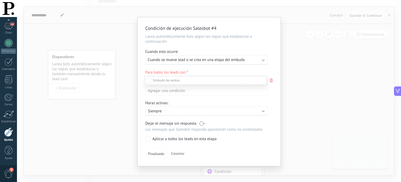
click at [274, 127] on div at bounding box center [209, 91] width 384 height 182
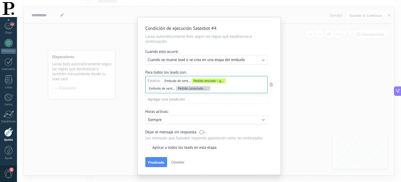
scroll to position [9, 0]
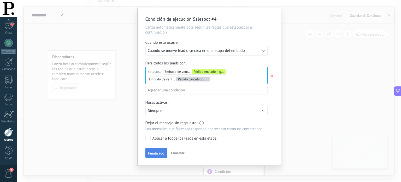
click at [157, 151] on span "Finalizado" at bounding box center [156, 153] width 16 height 4
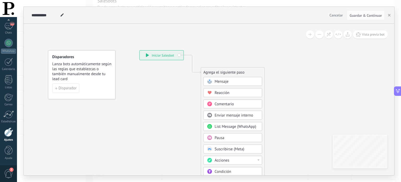
scroll to position [0, 0]
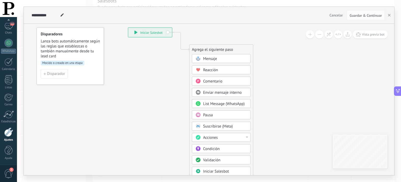
click at [220, 139] on div "Acciones" at bounding box center [225, 137] width 44 height 5
click at [221, 150] on div "Establecer campo" at bounding box center [221, 151] width 58 height 9
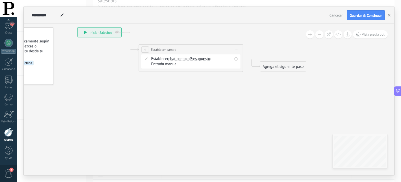
click at [201, 58] on span "Presupuesto" at bounding box center [200, 59] width 20 height 4
click at [201, 58] on button "Presupuesto" at bounding box center [219, 58] width 65 height 9
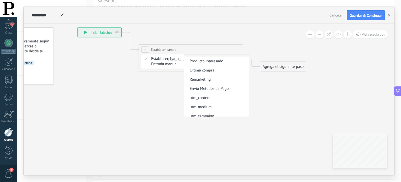
scroll to position [44, 0]
click at [210, 89] on span "Envio Metodos de Pago" at bounding box center [215, 88] width 63 height 5
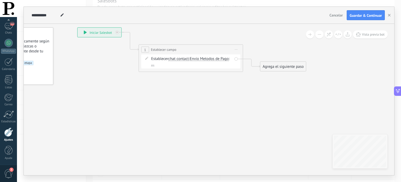
click at [152, 64] on span "..." at bounding box center [152, 64] width 3 height 4
click at [152, 64] on button "..." at bounding box center [181, 63] width 65 height 9
click at [182, 85] on span "Vacío" at bounding box center [176, 82] width 63 height 5
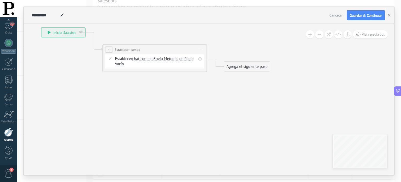
click at [240, 67] on div "Agrega el siguiente paso" at bounding box center [247, 66] width 46 height 9
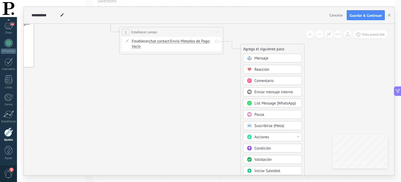
click at [319, 35] on button at bounding box center [319, 34] width 8 height 8
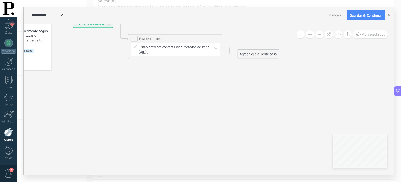
click at [319, 35] on button at bounding box center [319, 34] width 8 height 8
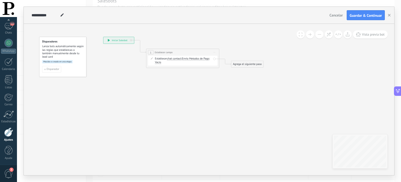
click at [244, 69] on icon at bounding box center [177, 52] width 331 height 214
click at [243, 66] on div "Agrega el siguiente paso" at bounding box center [247, 64] width 32 height 6
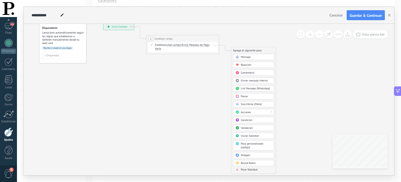
click at [240, 168] on span at bounding box center [237, 169] width 7 height 3
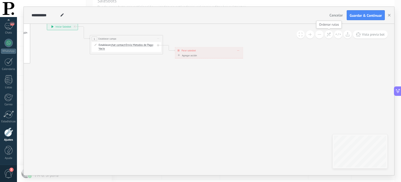
click at [331, 35] on icon at bounding box center [329, 34] width 4 height 4
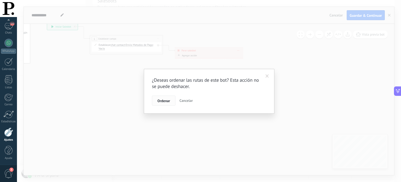
click at [157, 103] on button "Ordenar" at bounding box center [164, 100] width 24 height 10
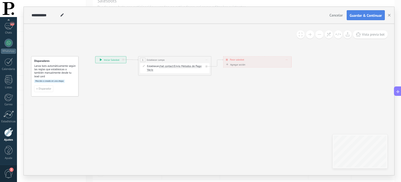
click at [361, 16] on span "Guardar & Continuar" at bounding box center [366, 16] width 32 height 4
click at [389, 16] on use "button" at bounding box center [389, 15] width 3 height 3
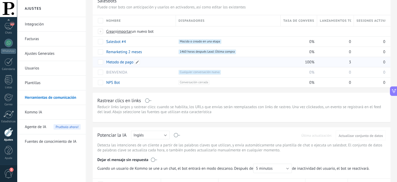
click at [145, 63] on div "Metodo de pago" at bounding box center [139, 62] width 70 height 10
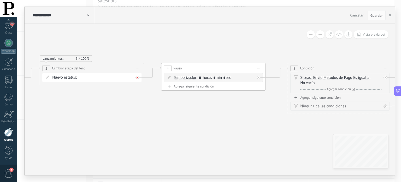
click at [138, 79] on div at bounding box center [137, 77] width 3 height 3
click at [171, 98] on div "Agrega el siguiente paso" at bounding box center [184, 97] width 46 height 9
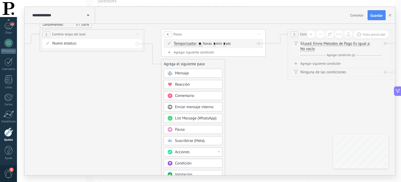
click at [218, 152] on div "Acciones" at bounding box center [197, 151] width 44 height 5
click at [192, 160] on div "Establecer campo" at bounding box center [193, 162] width 58 height 9
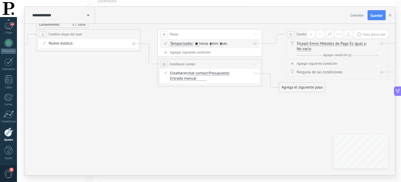
click at [218, 73] on span "Presupuesto" at bounding box center [219, 73] width 20 height 4
click at [218, 73] on button "Presupuesto" at bounding box center [238, 73] width 65 height 9
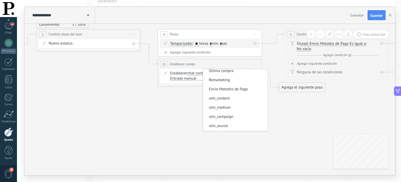
scroll to position [55, 0]
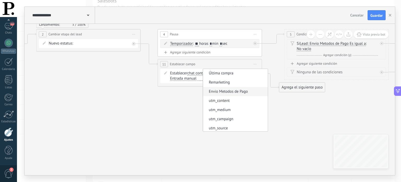
click at [238, 92] on span "Envio Metodos de Pago" at bounding box center [234, 91] width 63 height 5
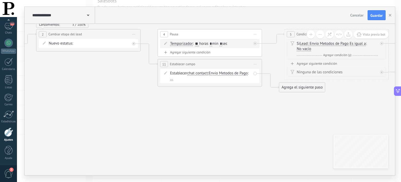
click at [170, 79] on span "..." at bounding box center [171, 79] width 3 height 4
click at [170, 79] on button "..." at bounding box center [200, 78] width 65 height 9
click at [185, 89] on span "No vacío" at bounding box center [196, 87] width 63 height 5
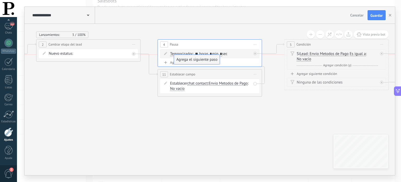
drag, startPoint x: 287, startPoint y: 97, endPoint x: 182, endPoint y: 56, distance: 113.0
click at [330, 34] on use at bounding box center [330, 34] width 4 height 4
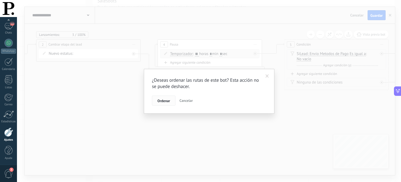
click at [166, 101] on span "Ordenar" at bounding box center [163, 101] width 13 height 4
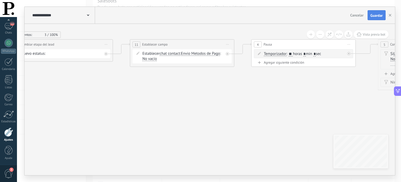
click at [375, 17] on span "Guardar" at bounding box center [377, 16] width 12 height 4
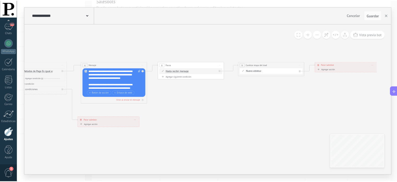
scroll to position [0, 0]
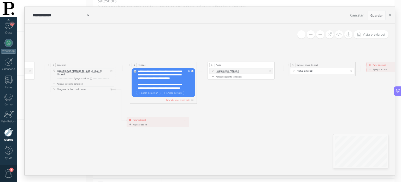
click at [372, 17] on span "Guardar" at bounding box center [377, 16] width 12 height 4
click at [390, 15] on use "button" at bounding box center [390, 15] width 3 height 3
